Goal: Check status: Check status

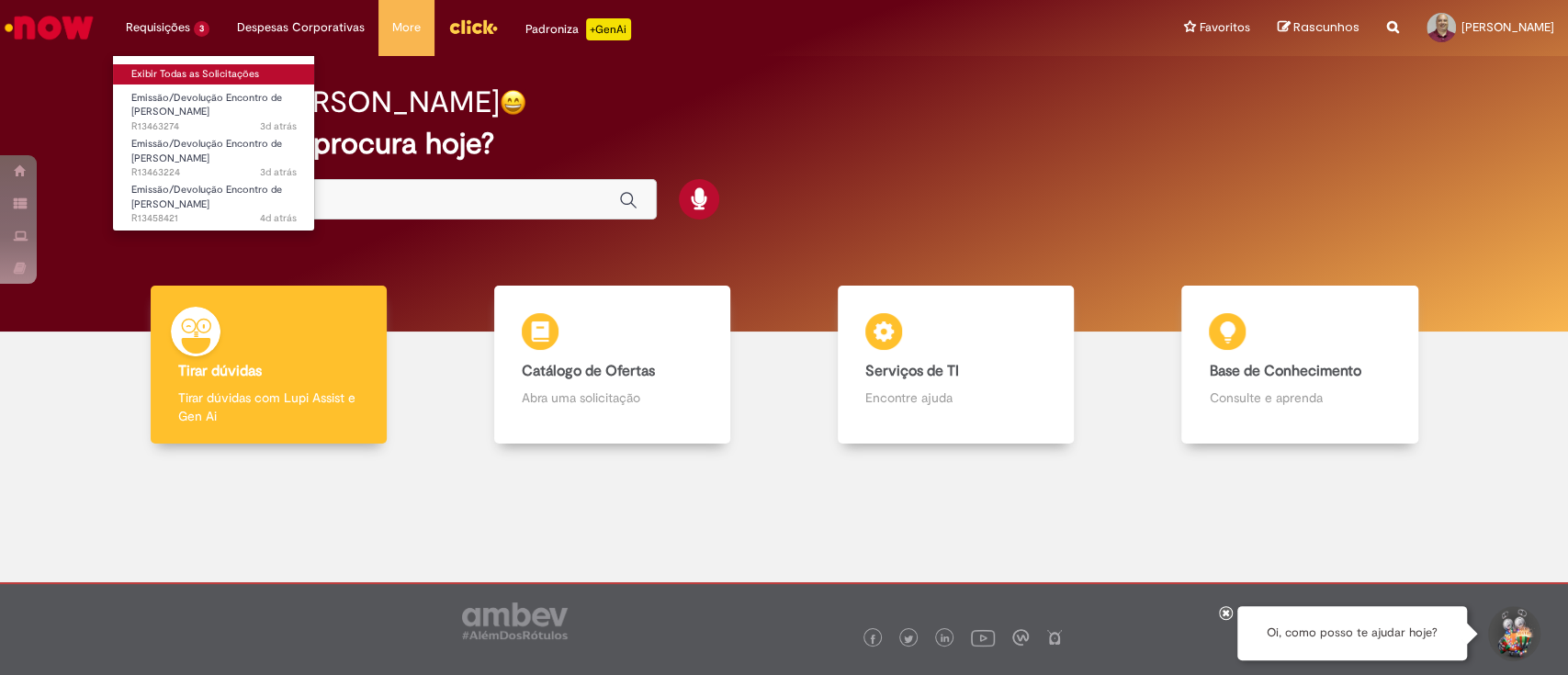
click at [159, 79] on link "Exibir Todas as Solicitações" at bounding box center [213, 74] width 202 height 20
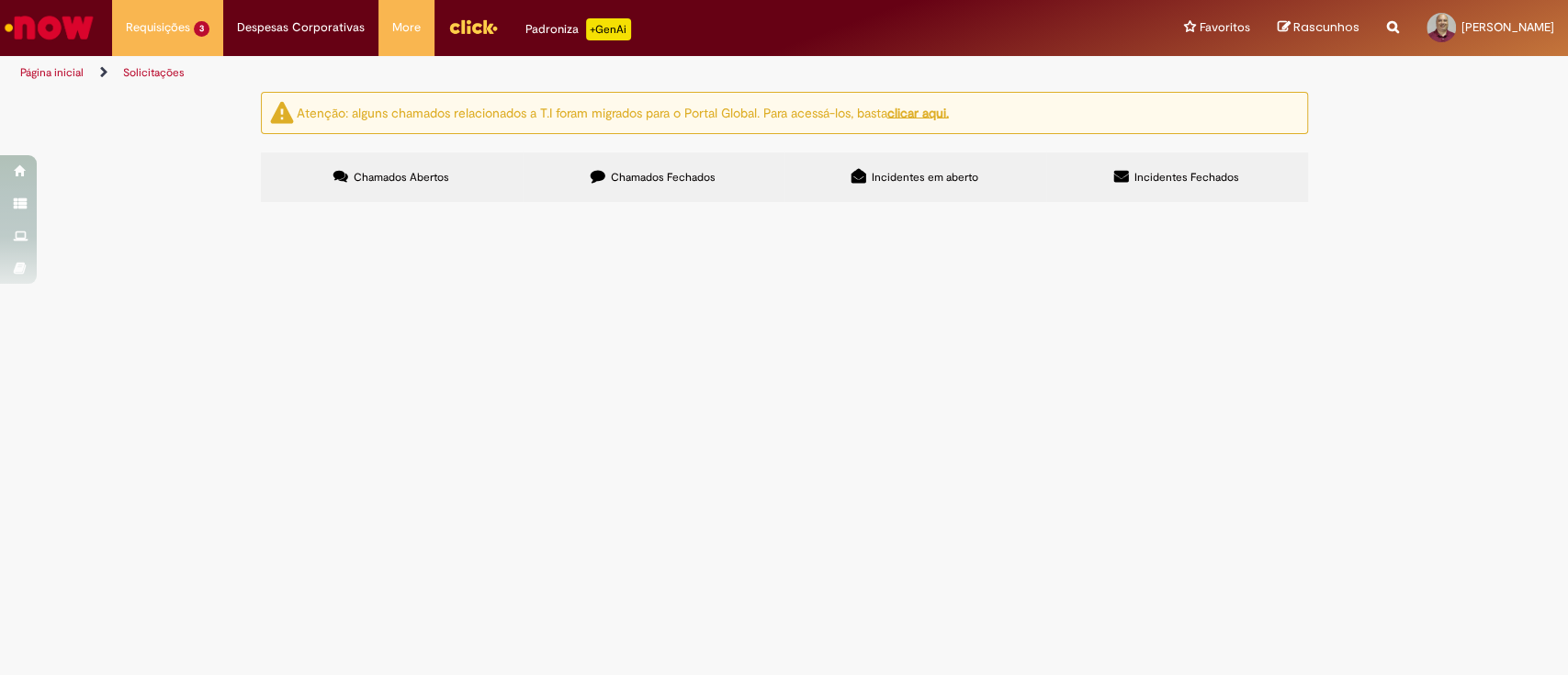
click at [0, 0] on span "Emissão/Devolução Encontro de [PERSON_NAME]" at bounding box center [0, 0] width 0 height 0
